Goal: Information Seeking & Learning: Check status

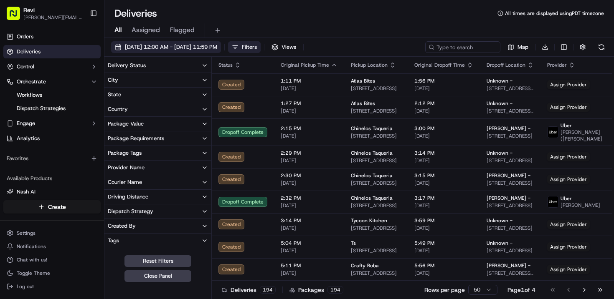
click at [221, 53] on button "[DATE] 12:00 AM - [DATE] 11:59 PM" at bounding box center [166, 47] width 110 height 12
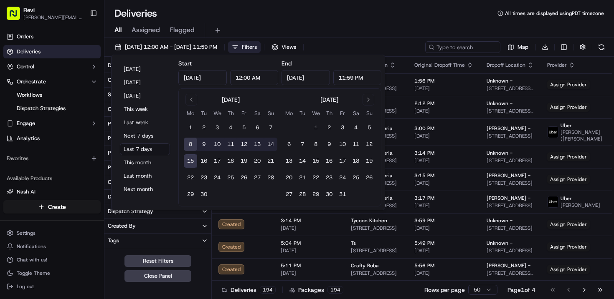
click at [203, 79] on input "[DATE]" at bounding box center [202, 77] width 48 height 15
click at [209, 80] on input "[DATE]" at bounding box center [202, 77] width 48 height 15
click at [208, 79] on input "[DATE]" at bounding box center [202, 77] width 48 height 15
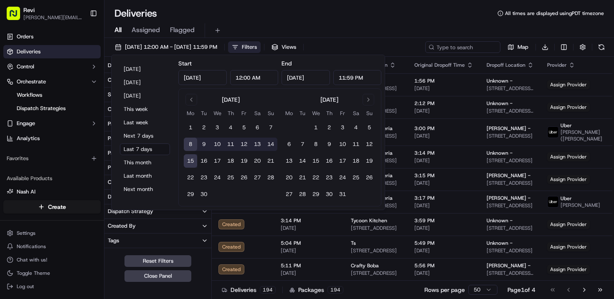
click at [208, 79] on input "[DATE]" at bounding box center [202, 77] width 48 height 15
click at [217, 46] on span "[DATE] 12:00 AM - [DATE] 11:59 PM" at bounding box center [171, 47] width 92 height 8
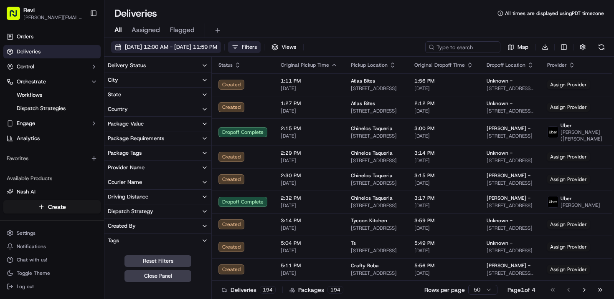
click at [217, 46] on span "[DATE] 12:00 AM - [DATE] 11:59 PM" at bounding box center [171, 47] width 92 height 8
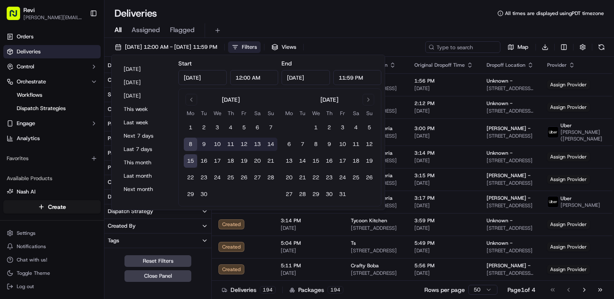
click at [205, 77] on input "[DATE]" at bounding box center [202, 77] width 48 height 15
drag, startPoint x: 195, startPoint y: 77, endPoint x: 178, endPoint y: 79, distance: 17.2
click at [178, 79] on input "[DATE]" at bounding box center [202, 77] width 48 height 15
type input "j8, 2025"
click at [257, 50] on span "Filters" at bounding box center [249, 47] width 15 height 8
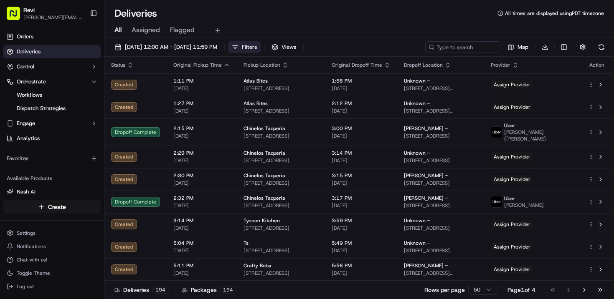
click at [257, 50] on span "Filters" at bounding box center [249, 47] width 15 height 8
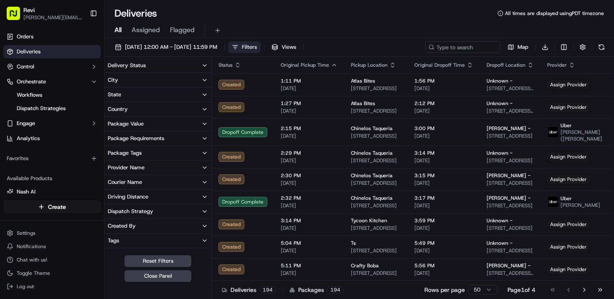
click at [257, 50] on span "Filters" at bounding box center [249, 47] width 15 height 8
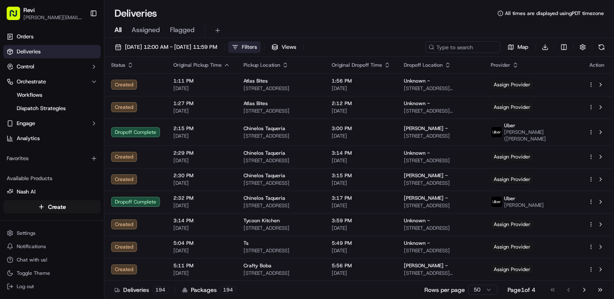
click at [261, 42] on button "Filters" at bounding box center [244, 47] width 33 height 12
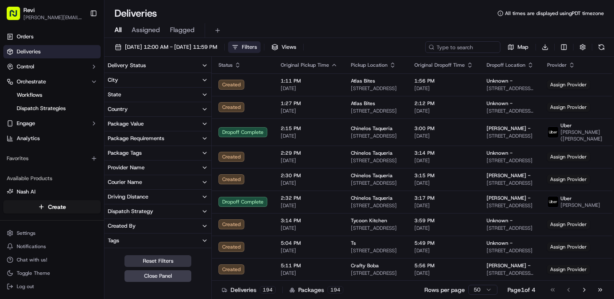
click at [145, 262] on button "Reset Filters" at bounding box center [157, 262] width 67 height 12
click at [158, 261] on button "Reset Filters" at bounding box center [157, 262] width 67 height 12
click at [139, 83] on button "City" at bounding box center [157, 80] width 107 height 14
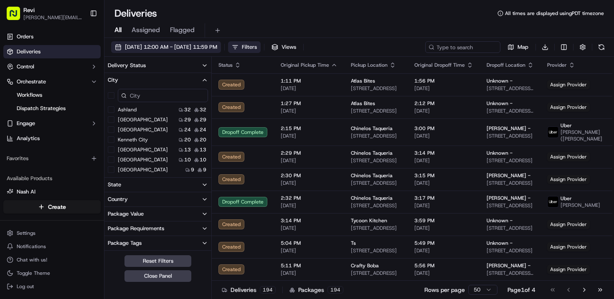
click at [189, 49] on span "[DATE] 12:00 AM - [DATE] 11:59 PM" at bounding box center [171, 47] width 92 height 8
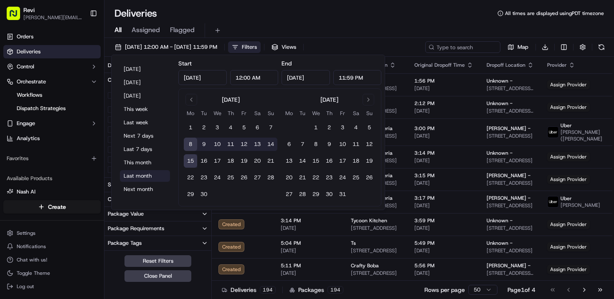
click at [144, 180] on button "Last month" at bounding box center [145, 176] width 50 height 12
type input "[DATE]"
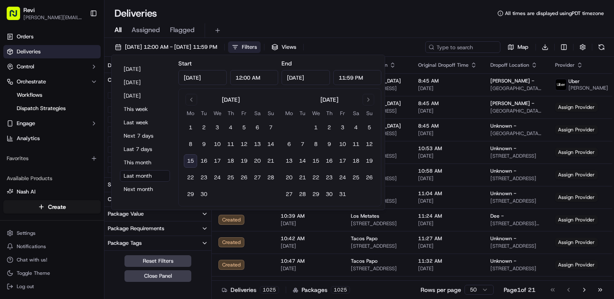
click at [273, 25] on div "All Assigned Flagged" at bounding box center [358, 30] width 509 height 15
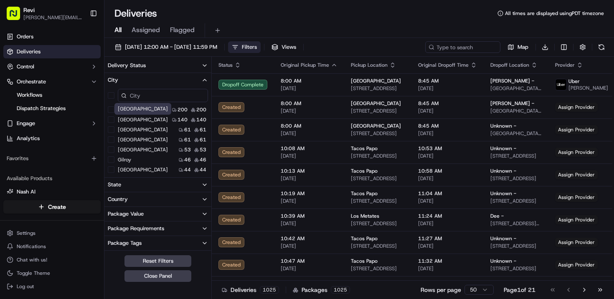
click at [131, 109] on div "[GEOGRAPHIC_DATA] [GEOGRAPHIC_DATA]" at bounding box center [142, 109] width 57 height 12
click at [112, 109] on Lorenzo "San [PERSON_NAME]" at bounding box center [111, 109] width 7 height 7
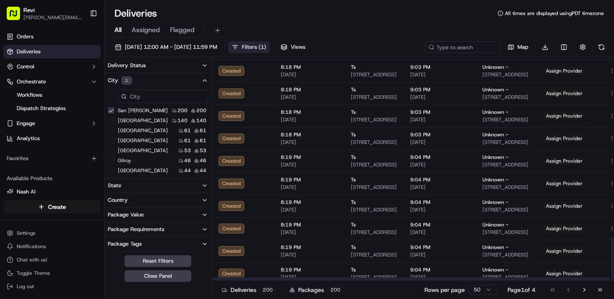
scroll to position [924, 0]
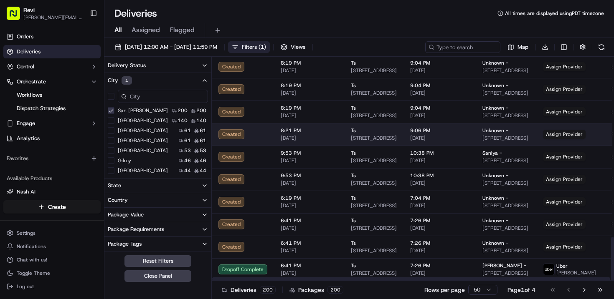
click at [379, 140] on span "[STREET_ADDRESS]" at bounding box center [374, 138] width 46 height 7
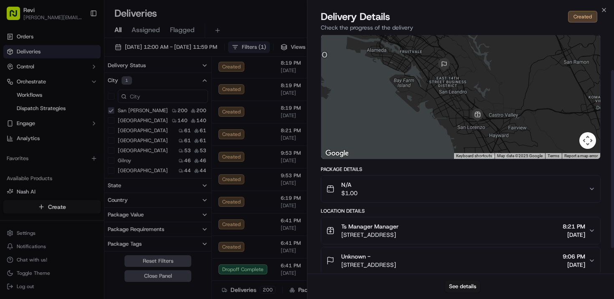
scroll to position [49, 0]
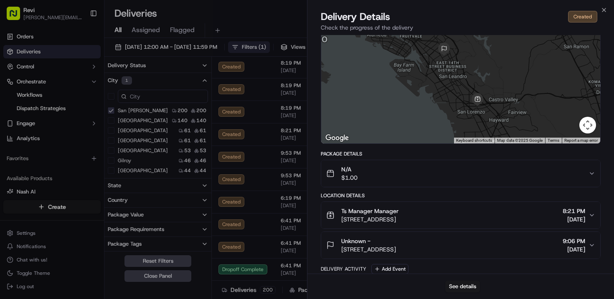
drag, startPoint x: 339, startPoint y: 218, endPoint x: 487, endPoint y: 221, distance: 147.8
click at [488, 222] on div "Ts Manager Manager [STREET_ADDRESS] 8:21 PM [DATE]" at bounding box center [457, 215] width 262 height 17
copy span "[STREET_ADDRESS]"
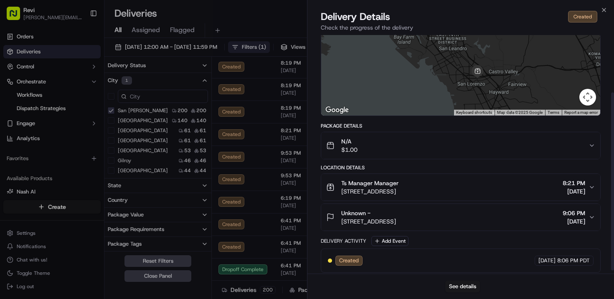
scroll to position [81, 0]
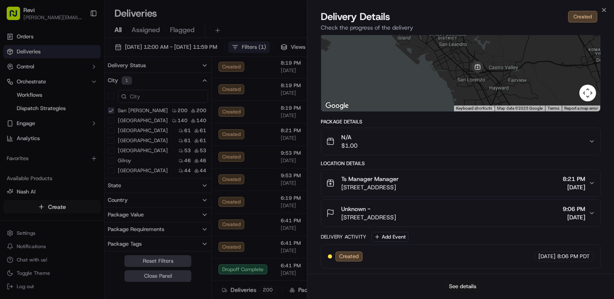
click at [468, 289] on button "See details" at bounding box center [462, 287] width 35 height 12
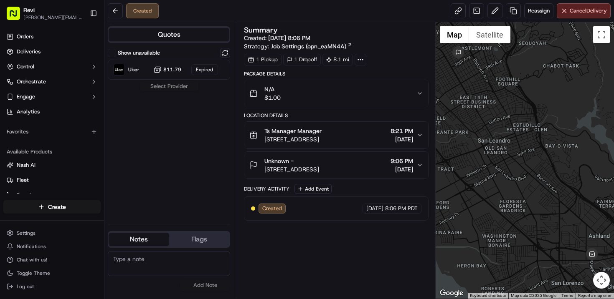
click at [295, 133] on span "Ts Manager Manager" at bounding box center [292, 131] width 57 height 8
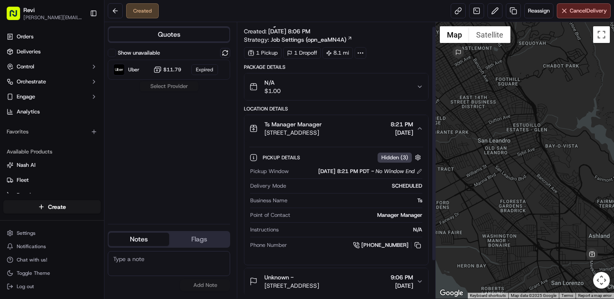
scroll to position [7, 0]
click at [420, 244] on button at bounding box center [417, 245] width 9 height 9
click at [248, 15] on div "Created Reassign Cancel Delivery" at bounding box center [358, 11] width 509 height 22
click at [112, 8] on button at bounding box center [115, 10] width 15 height 15
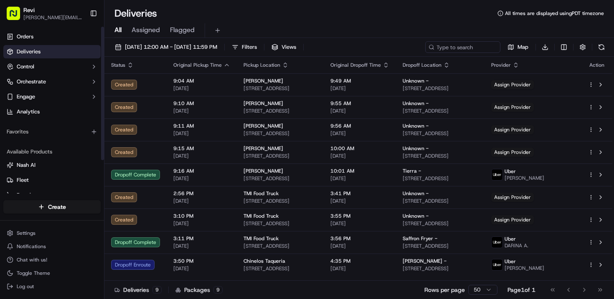
click at [51, 51] on link "Deliveries" at bounding box center [51, 51] width 97 height 13
click at [34, 51] on span "Deliveries" at bounding box center [29, 52] width 24 height 8
